Goal: Task Accomplishment & Management: Manage account settings

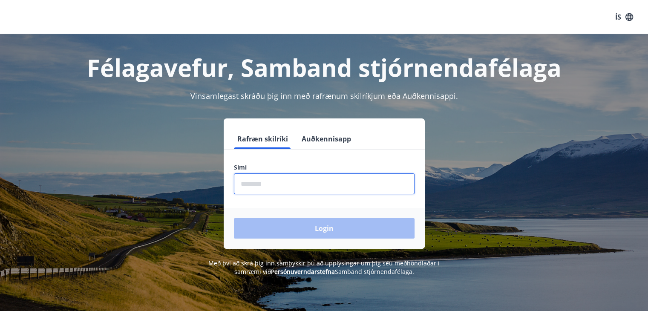
click at [248, 184] on input "phone" at bounding box center [324, 183] width 181 height 21
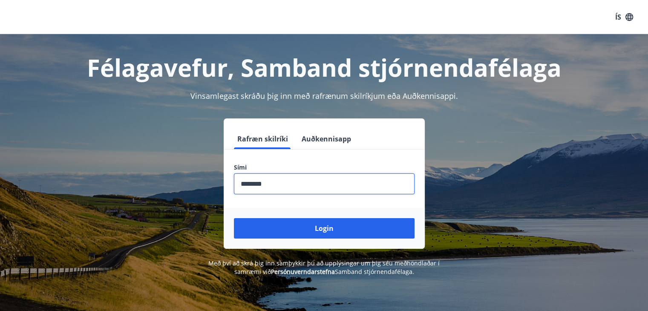
type input "********"
click at [234, 218] on button "Login" at bounding box center [324, 228] width 181 height 20
